Goal: Task Accomplishment & Management: Manage account settings

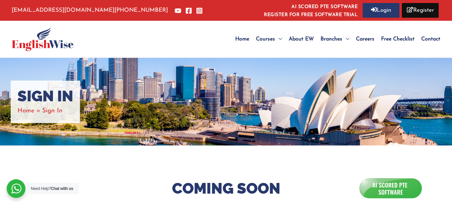
click at [307, 15] on link "AI SCORED PTE SOFTWARE REGISTER FOR FREE SOFTWARE TRIAL" at bounding box center [311, 10] width 94 height 14
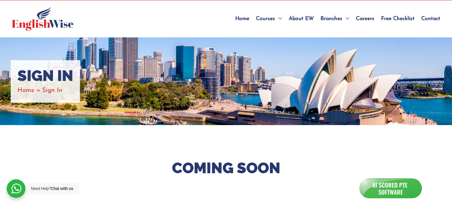
scroll to position [11, 0]
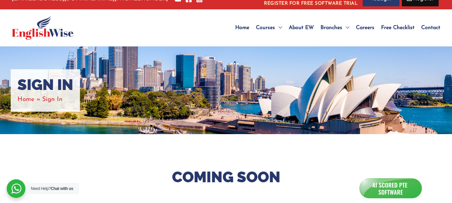
click at [379, 182] on img at bounding box center [391, 188] width 60 height 19
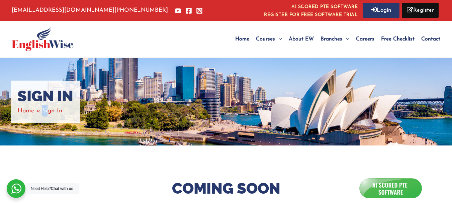
drag, startPoint x: 47, startPoint y: 112, endPoint x: 41, endPoint y: 113, distance: 6.4
click at [41, 113] on ul "Home Sign In" at bounding box center [39, 110] width 45 height 11
click at [44, 112] on span "Sign In" at bounding box center [52, 111] width 20 height 6
drag, startPoint x: 85, startPoint y: 109, endPoint x: 54, endPoint y: 86, distance: 38.4
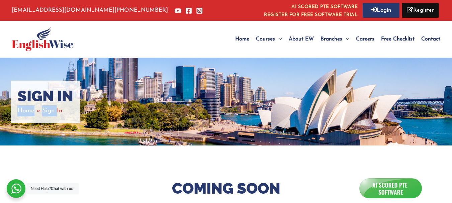
click at [54, 86] on div "Sign In Home Sign In" at bounding box center [226, 102] width 452 height 88
click at [36, 92] on h1 "Sign In" at bounding box center [45, 96] width 56 height 18
drag, startPoint x: 36, startPoint y: 92, endPoint x: 239, endPoint y: 123, distance: 204.8
click at [239, 123] on div "Sign In Home Sign In" at bounding box center [226, 102] width 452 height 88
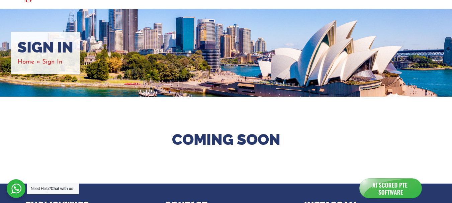
scroll to position [53, 0]
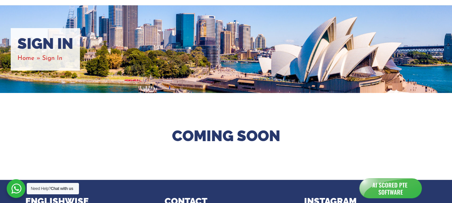
click at [388, 192] on img at bounding box center [391, 188] width 60 height 19
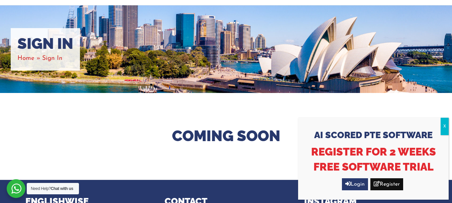
click at [356, 184] on link "Login" at bounding box center [355, 184] width 26 height 12
